Goal: Check status: Check status

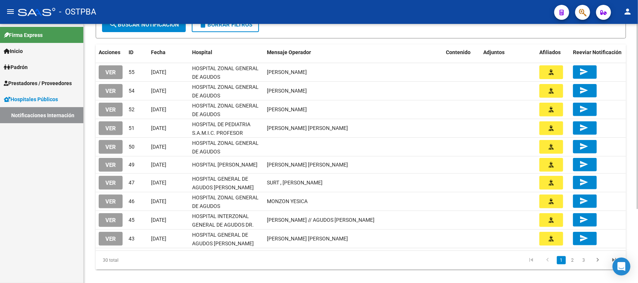
scroll to position [93, 0]
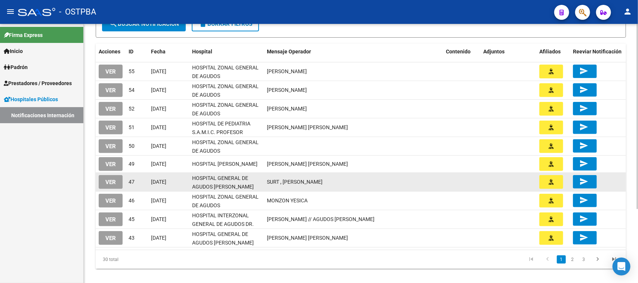
click at [115, 181] on span "VER" at bounding box center [110, 182] width 10 height 7
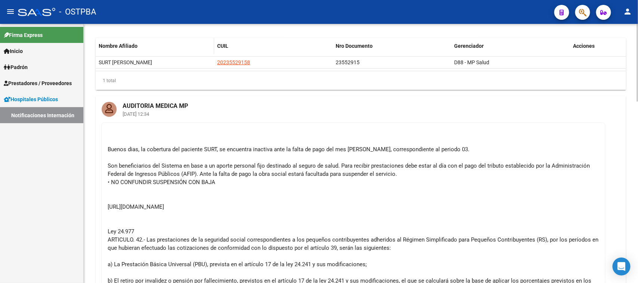
type input "HOSPITAL GENERAL DE AGUDOS [PERSON_NAME]"
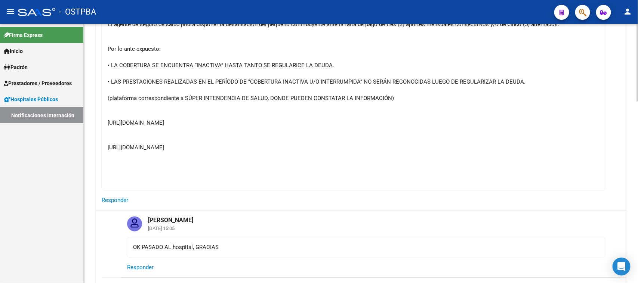
scroll to position [607, 0]
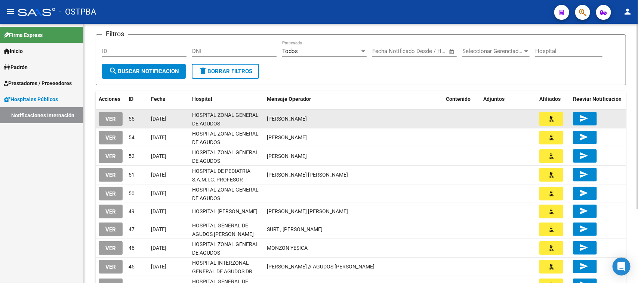
scroll to position [93, 0]
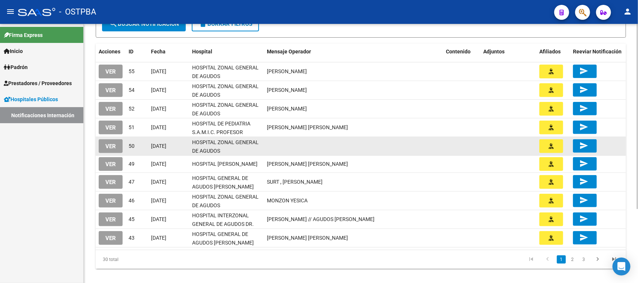
click at [119, 147] on button "VER" at bounding box center [111, 147] width 24 height 14
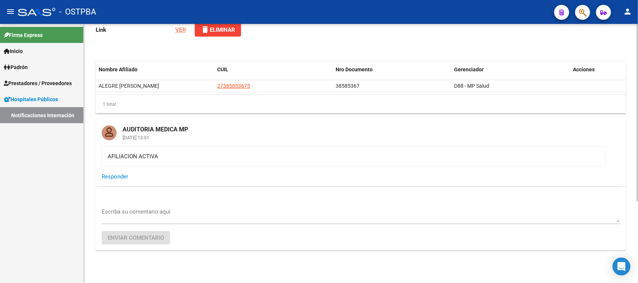
scroll to position [120, 0]
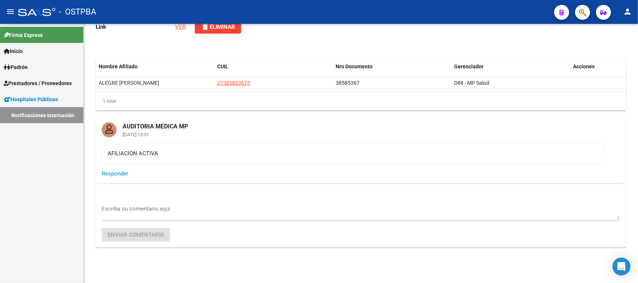
type input "HOSPITAL ZONAL GENERAL DE AGUDOS [PERSON_NAME]"
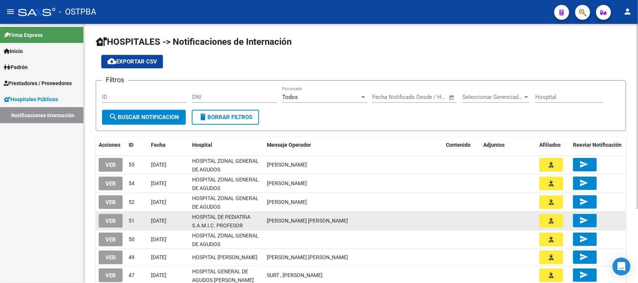
click at [116, 221] on button "VER" at bounding box center [111, 221] width 24 height 14
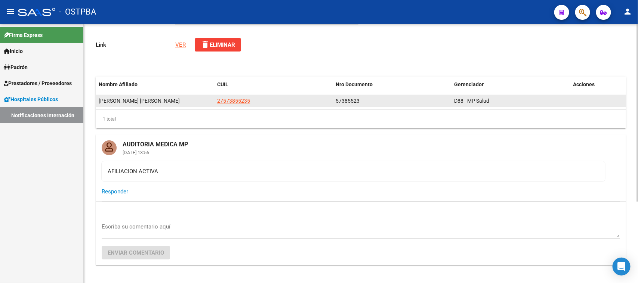
scroll to position [120, 0]
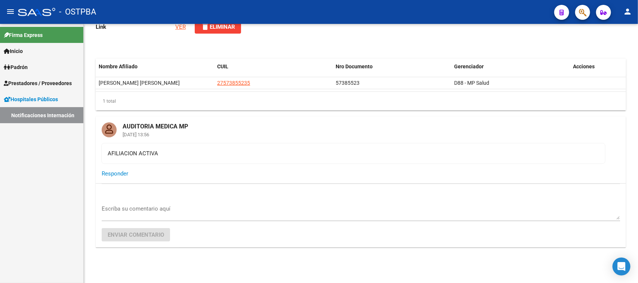
type input "HOSPITAL DE PEDIATRIA S.A.M.I.C. PROFESOR [PERSON_NAME][GEOGRAPHIC_DATA]"
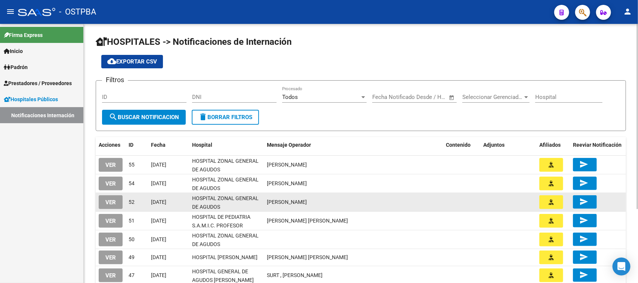
click at [112, 203] on span "VER" at bounding box center [110, 202] width 10 height 7
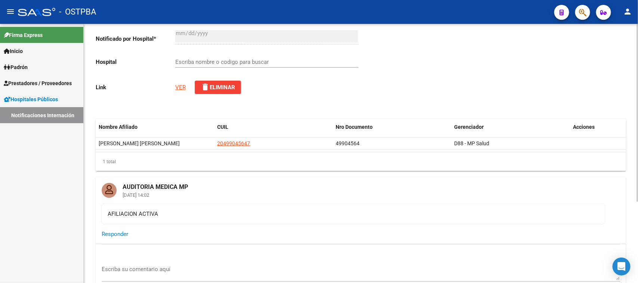
scroll to position [120, 0]
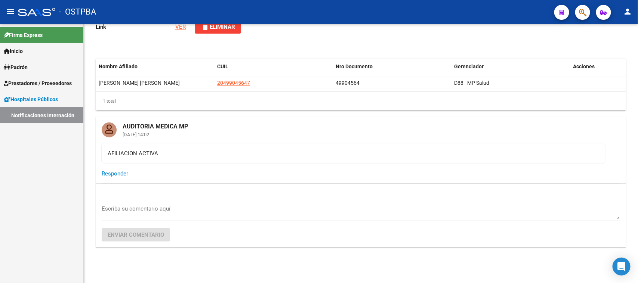
type input "HOSPITAL ZONAL GENERAL DE AGUDOS [PERSON_NAME]"
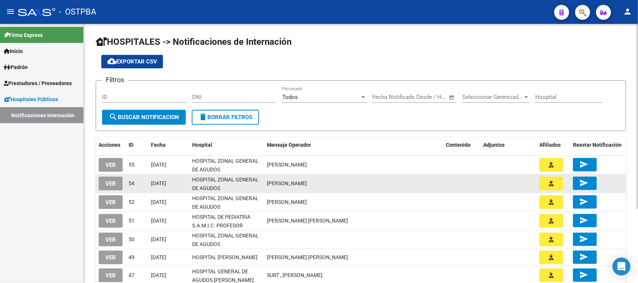
click at [117, 181] on button "VER" at bounding box center [111, 184] width 24 height 14
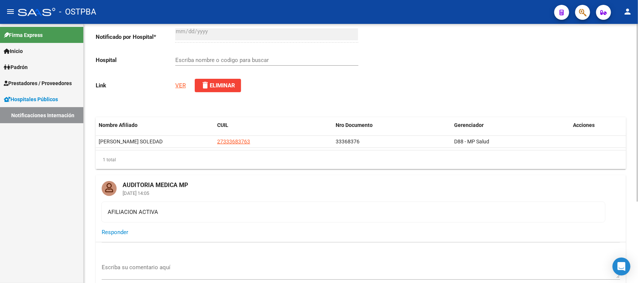
scroll to position [120, 0]
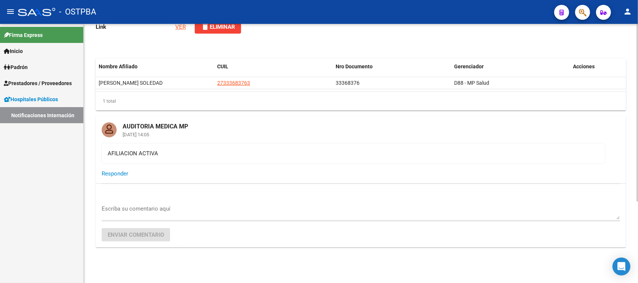
type input "HOSPITAL ZONAL GENERAL DE AGUDOS [PERSON_NAME]"
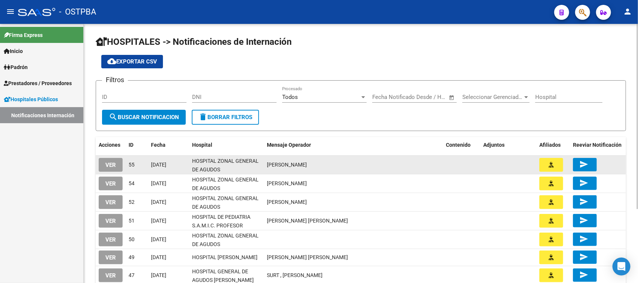
click at [107, 165] on span "VER" at bounding box center [110, 165] width 10 height 7
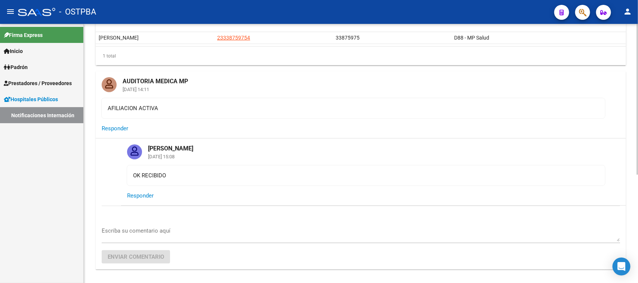
scroll to position [187, 0]
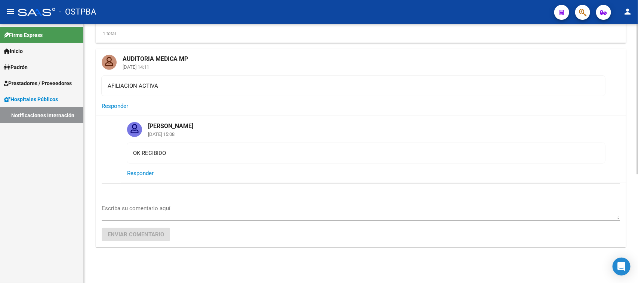
type input "HOSPITAL ZONAL GENERAL DE AGUDOS DESCENTRALIZADO EVITA PUEBLO"
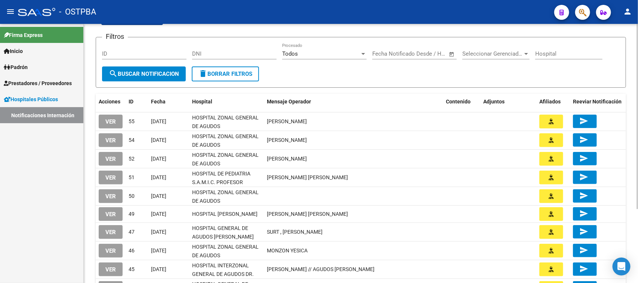
scroll to position [104, 0]
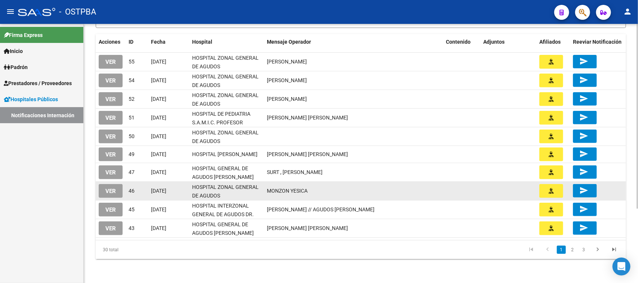
click at [118, 189] on button "VER" at bounding box center [111, 191] width 24 height 14
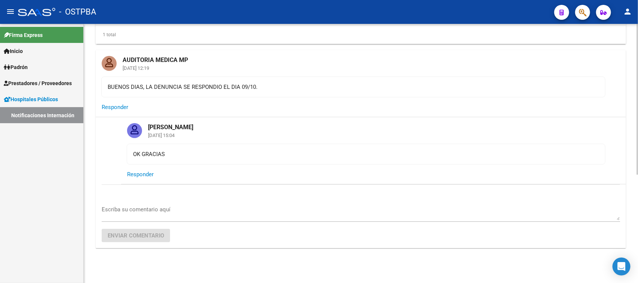
scroll to position [187, 0]
type input "HOSPITAL ZONAL GENERAL DE AGUDOS [GEOGRAPHIC_DATA][PERSON_NAME]"
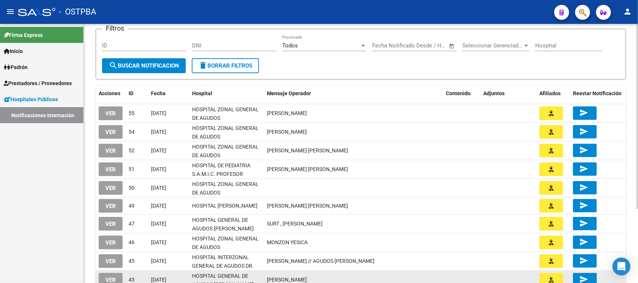
scroll to position [93, 0]
